Goal: Navigation & Orientation: Find specific page/section

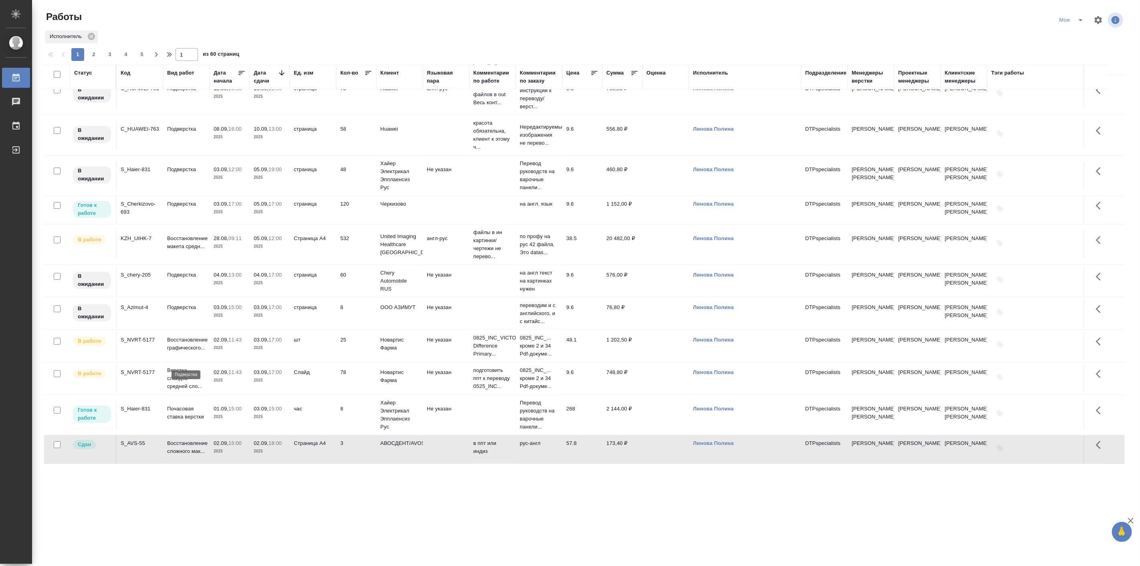
scroll to position [222, 0]
